Goal: Task Accomplishment & Management: Use online tool/utility

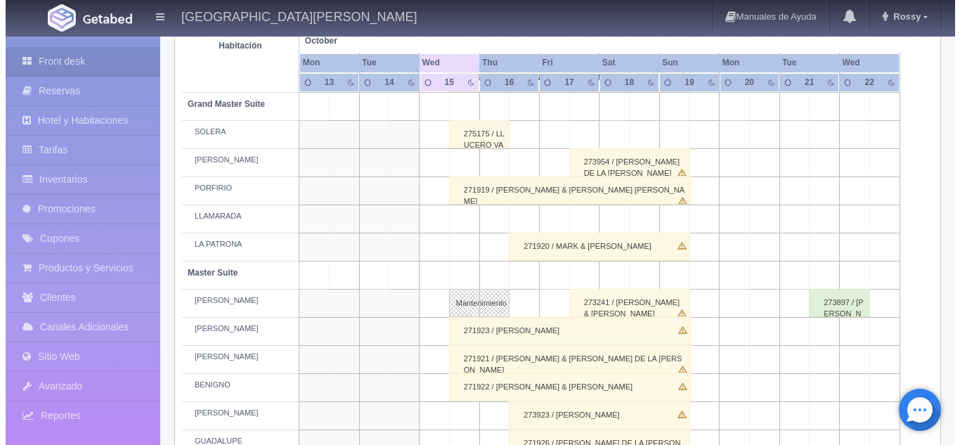
scroll to position [326, 0]
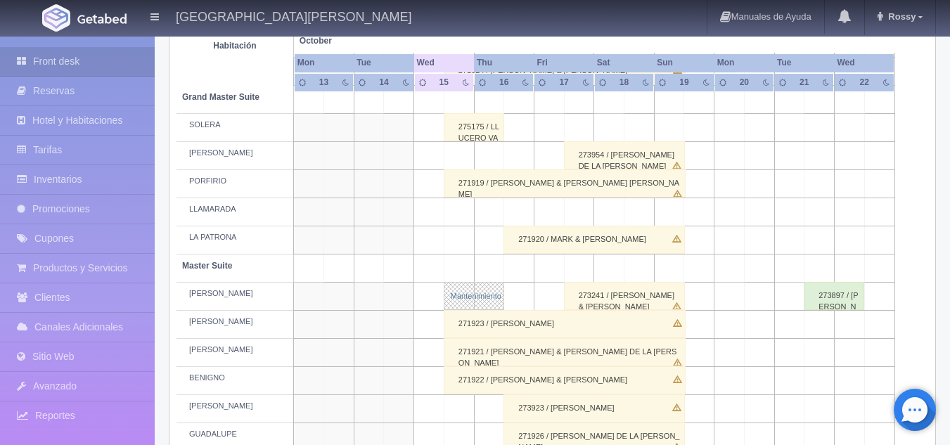
click at [473, 286] on link "Mantenimiento" at bounding box center [474, 296] width 60 height 28
select select "Mantenimiento"
select select "1894_LAURA"
type input "[DATE]"
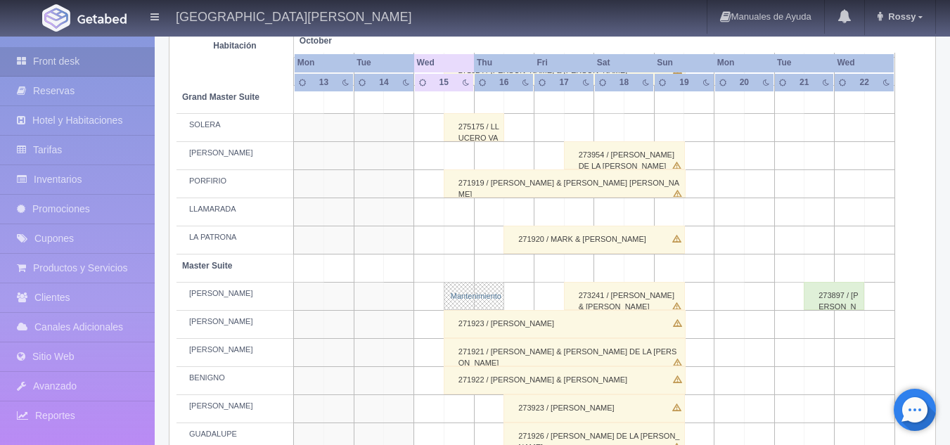
type textarea "PINTURA"
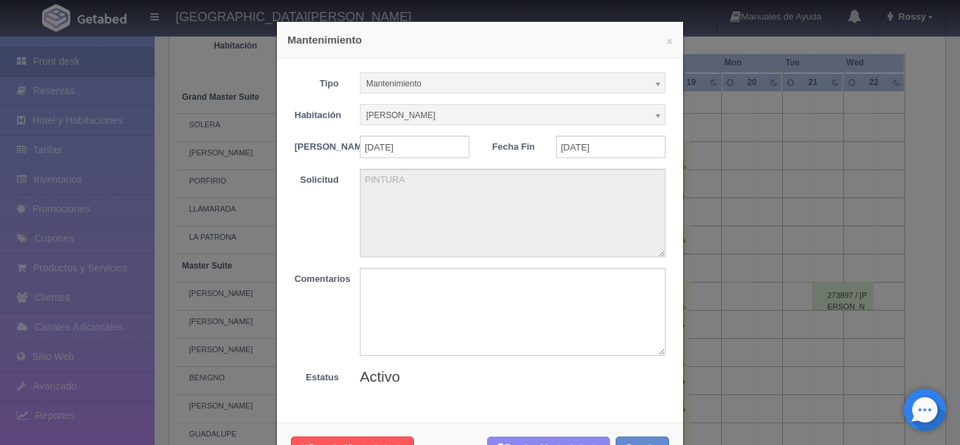
scroll to position [58, 0]
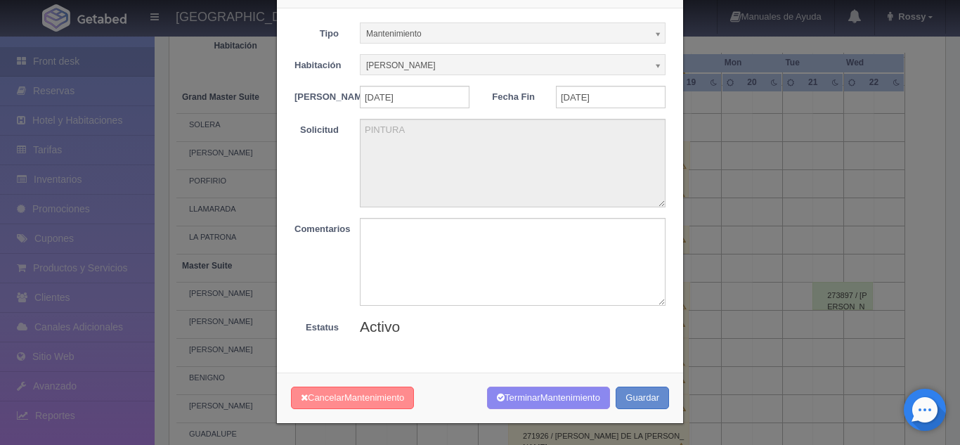
click at [368, 403] on button "Cancelar Mantenimiento" at bounding box center [352, 398] width 123 height 23
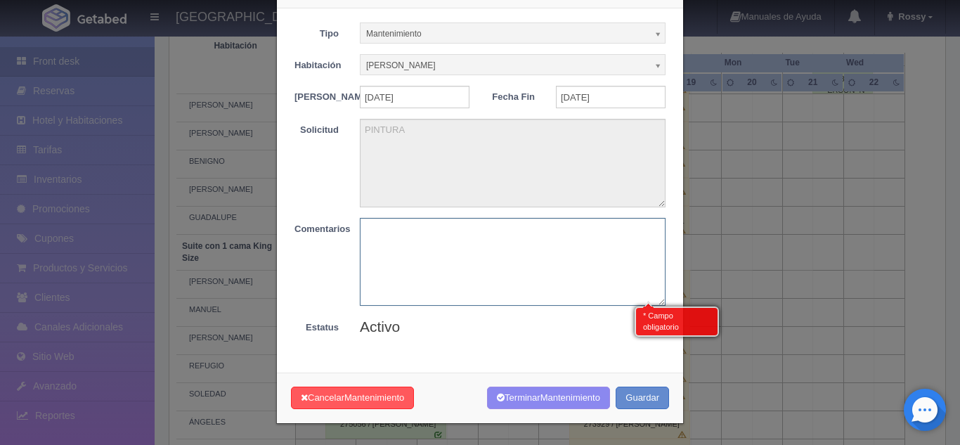
scroll to position [544, 0]
click at [467, 248] on textarea at bounding box center [513, 262] width 306 height 88
type textarea "l"
type textarea "LISTA PARA USO"
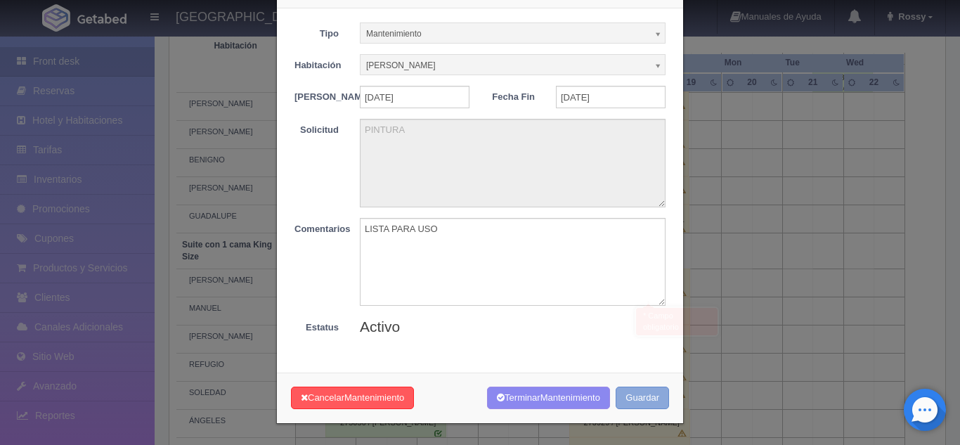
click at [640, 396] on button "Guardar" at bounding box center [642, 398] width 53 height 23
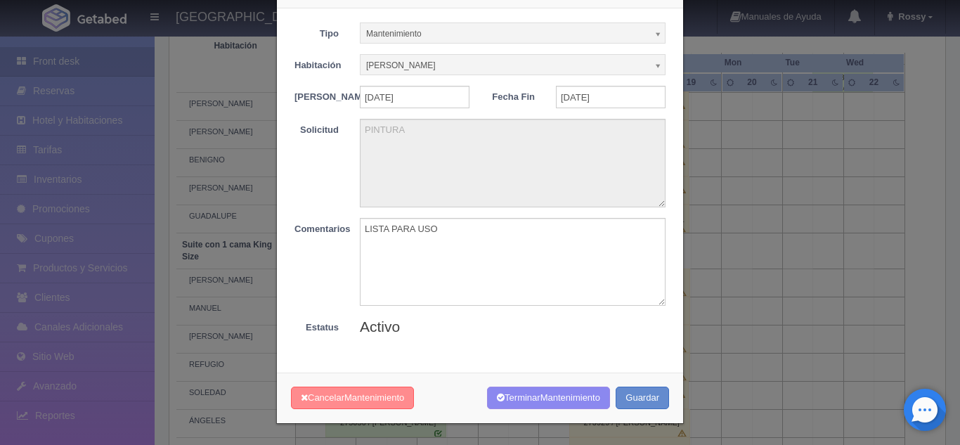
click at [363, 388] on button "Cancelar Mantenimiento" at bounding box center [352, 398] width 123 height 23
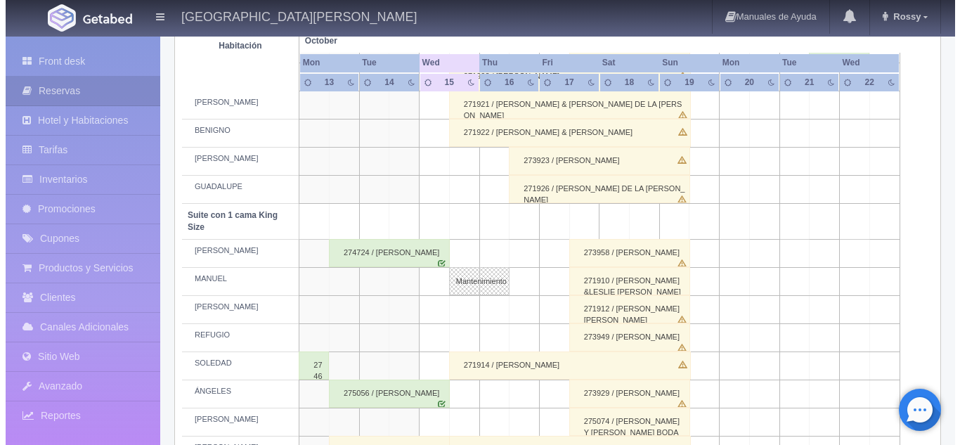
scroll to position [574, 0]
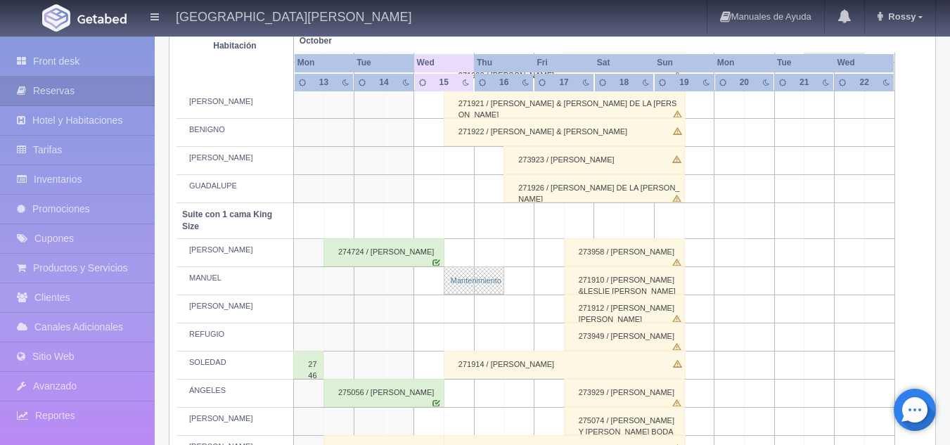
click at [470, 285] on link "Mantenimiento" at bounding box center [474, 280] width 60 height 28
select select "Mantenimiento"
select select "1921_MANUEL"
type input "[DATE]"
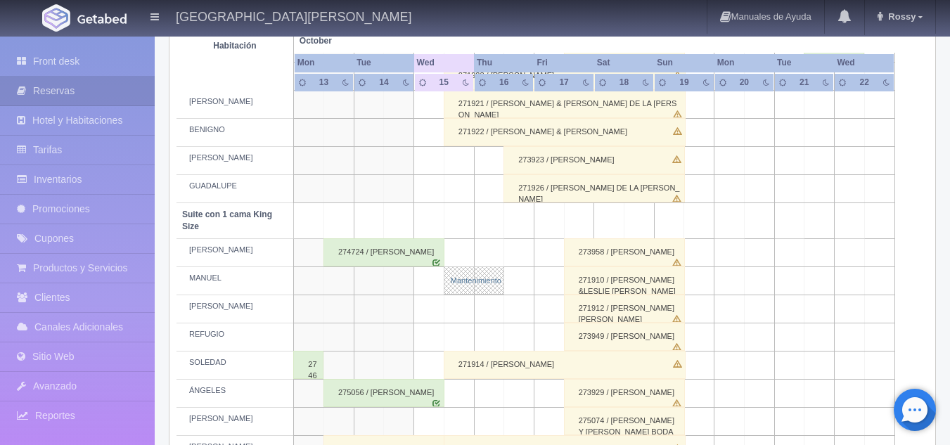
type textarea "PINTURA"
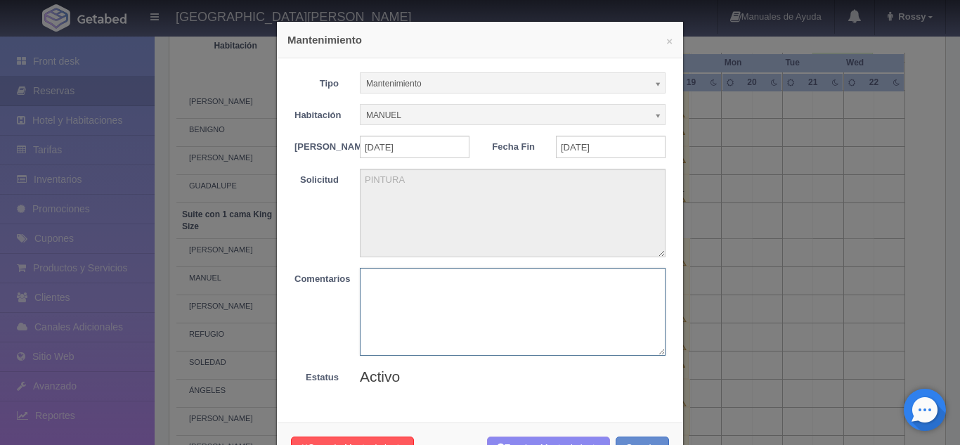
click at [420, 289] on textarea at bounding box center [513, 312] width 306 height 88
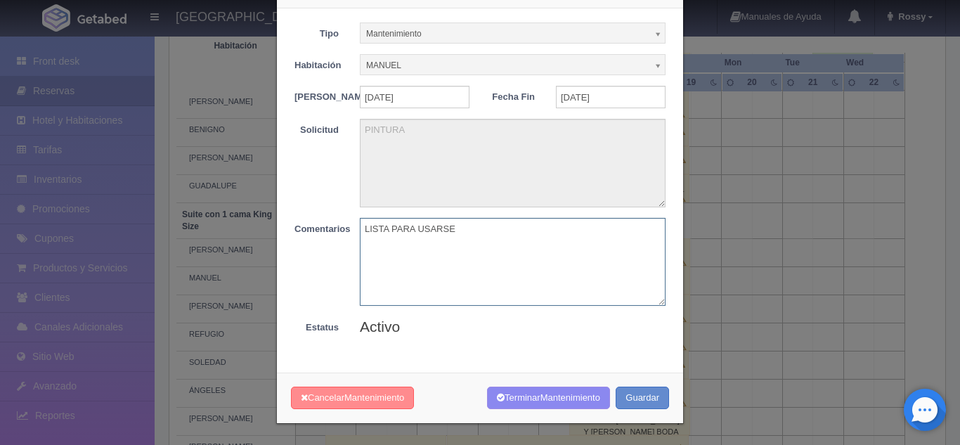
type textarea "LISTA PARA USARSE"
click at [367, 398] on span "Mantenimiento" at bounding box center [374, 397] width 60 height 11
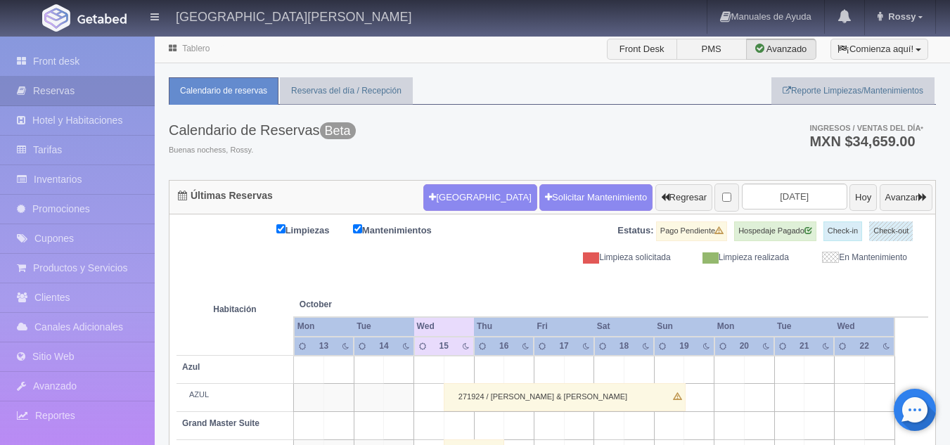
click at [573, 130] on div "Calendario de Reservas Beta Buenas nochess, Rossy. Ingresos / Ventas del día * …" at bounding box center [552, 142] width 767 height 75
